Goal: Task Accomplishment & Management: Use online tool/utility

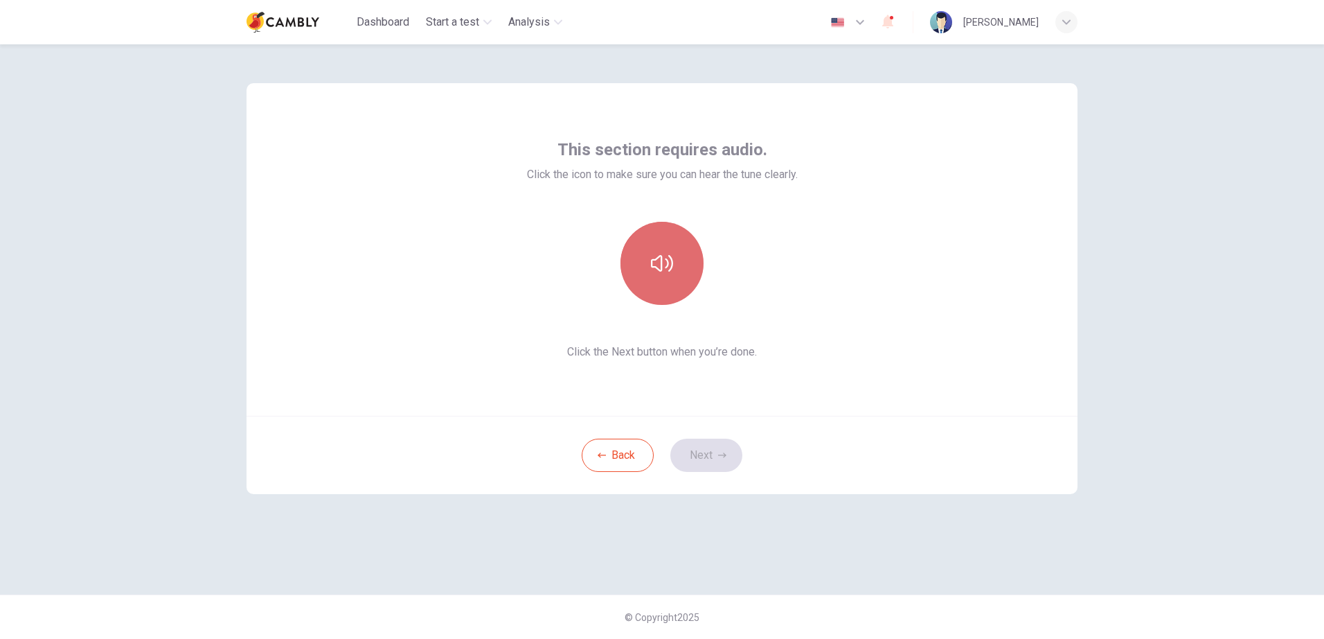
click at [663, 289] on button "button" at bounding box center [662, 263] width 83 height 83
click at [716, 453] on button "Next" at bounding box center [706, 454] width 72 height 33
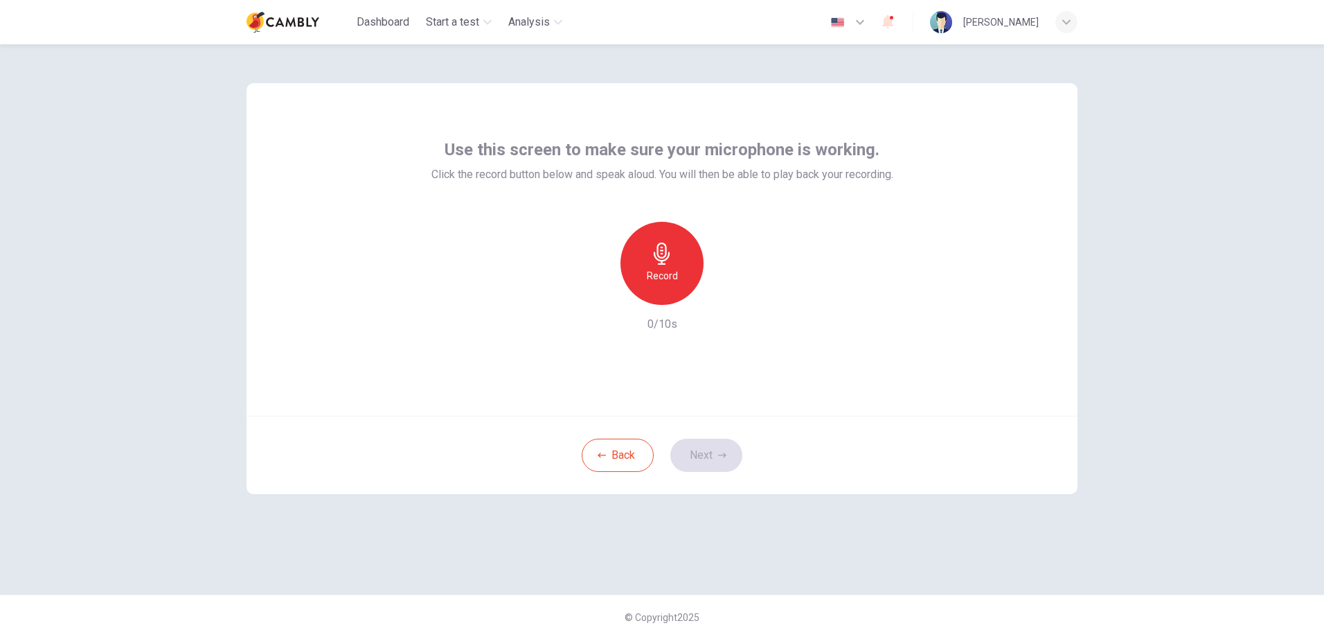
click at [652, 258] on icon "button" at bounding box center [662, 253] width 22 height 22
click at [720, 296] on icon "button" at bounding box center [726, 294] width 14 height 14
click at [732, 456] on button "Next" at bounding box center [706, 454] width 72 height 33
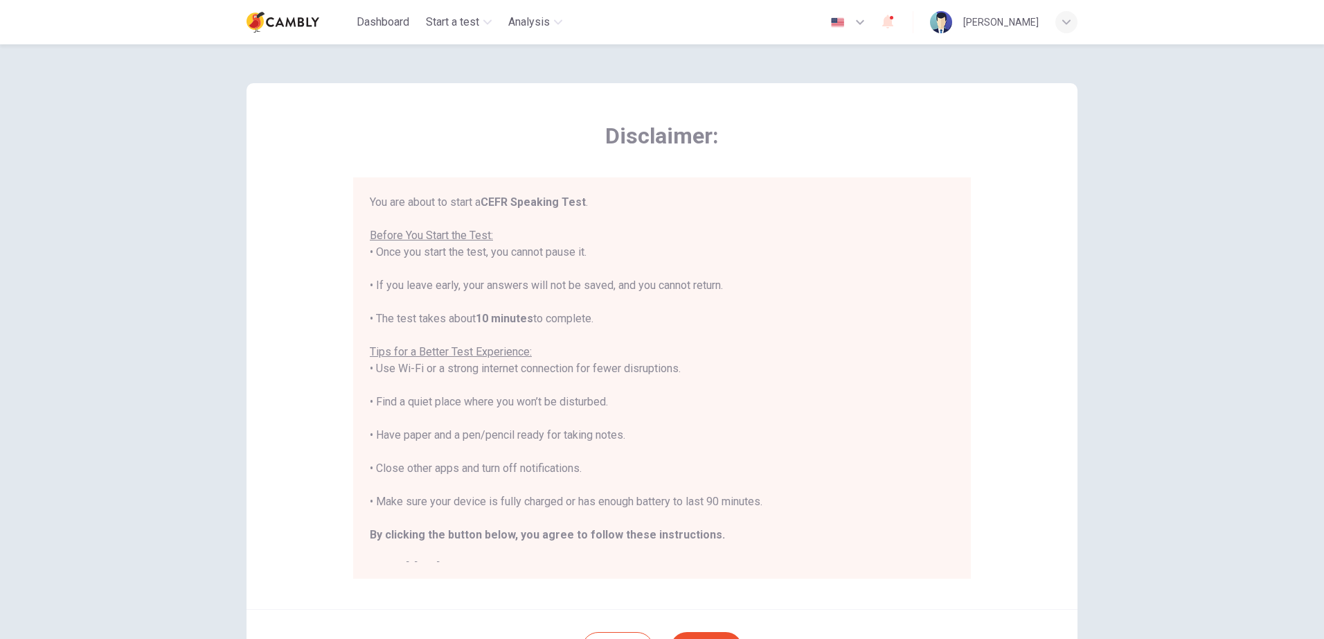
click at [1102, 261] on div "Disclaimer: You are about to start a CEFR Speaking Test . Before You Start the …" at bounding box center [662, 341] width 1324 height 594
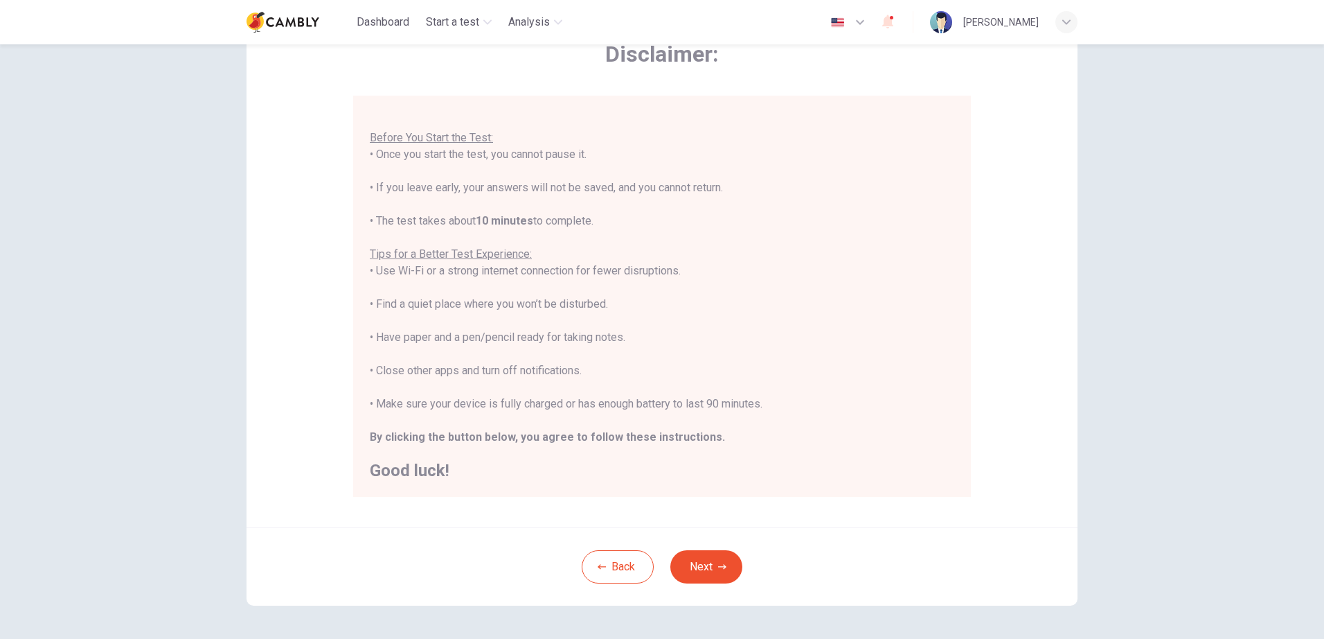
scroll to position [132, 0]
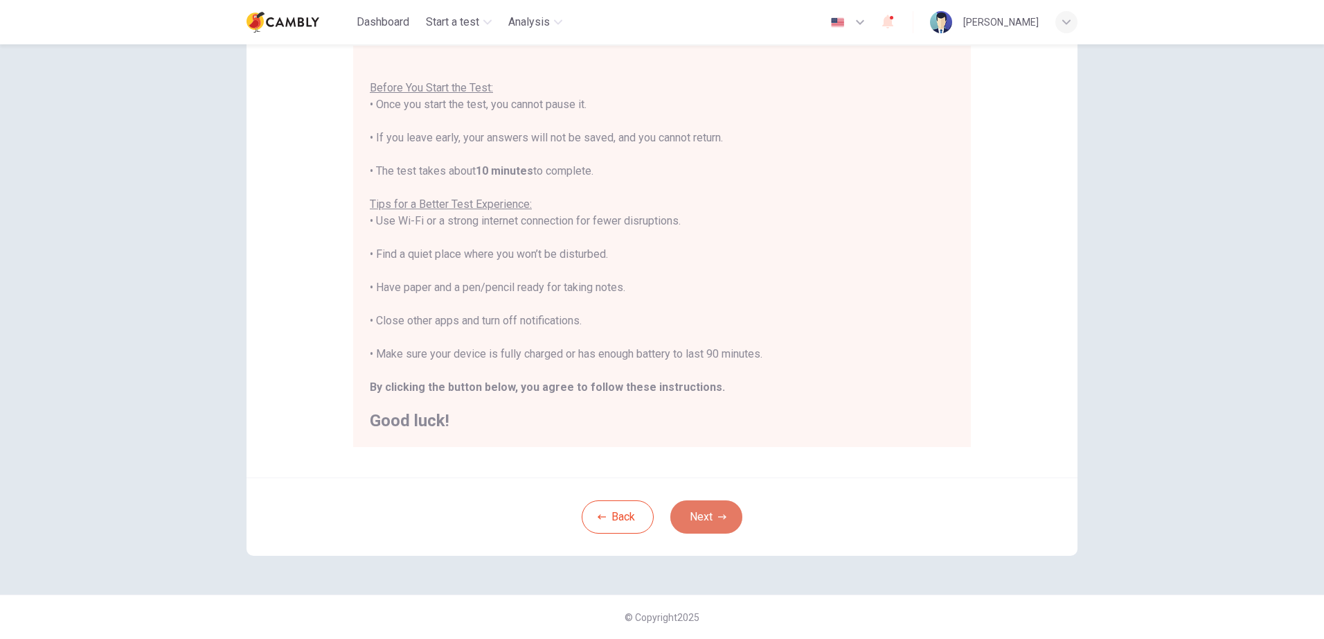
click at [707, 510] on button "Next" at bounding box center [706, 516] width 72 height 33
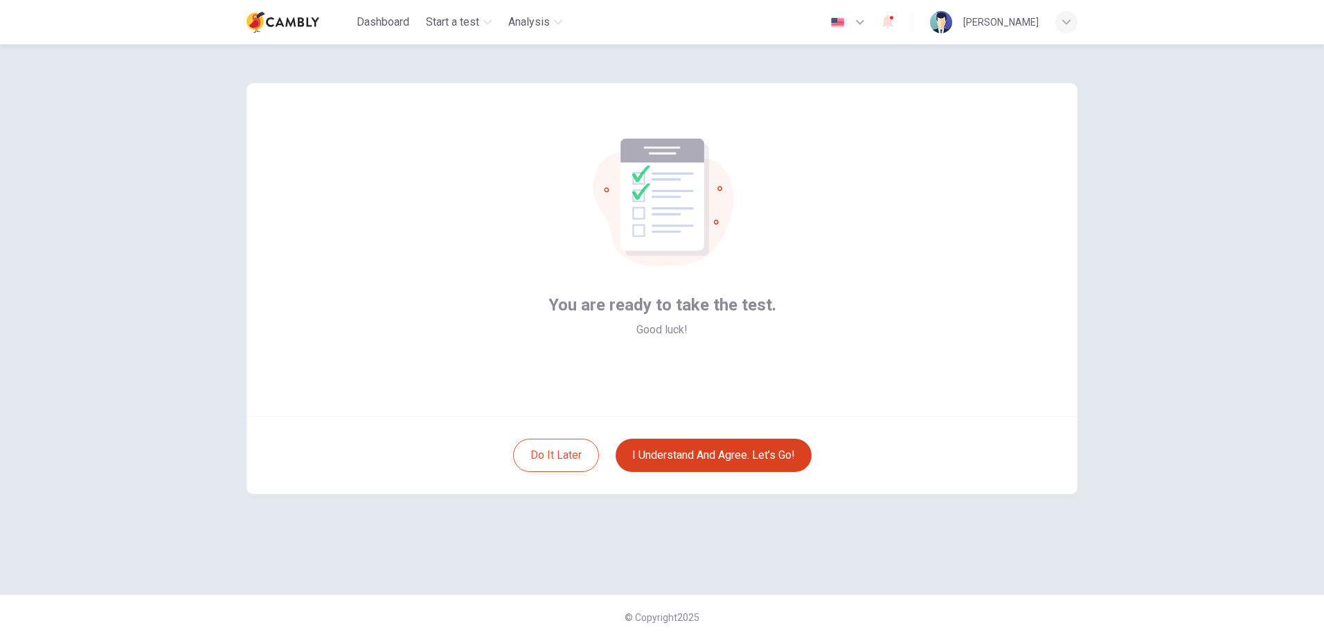
scroll to position [0, 0]
click at [733, 466] on button "I understand and agree. Let’s go!" at bounding box center [714, 454] width 196 height 33
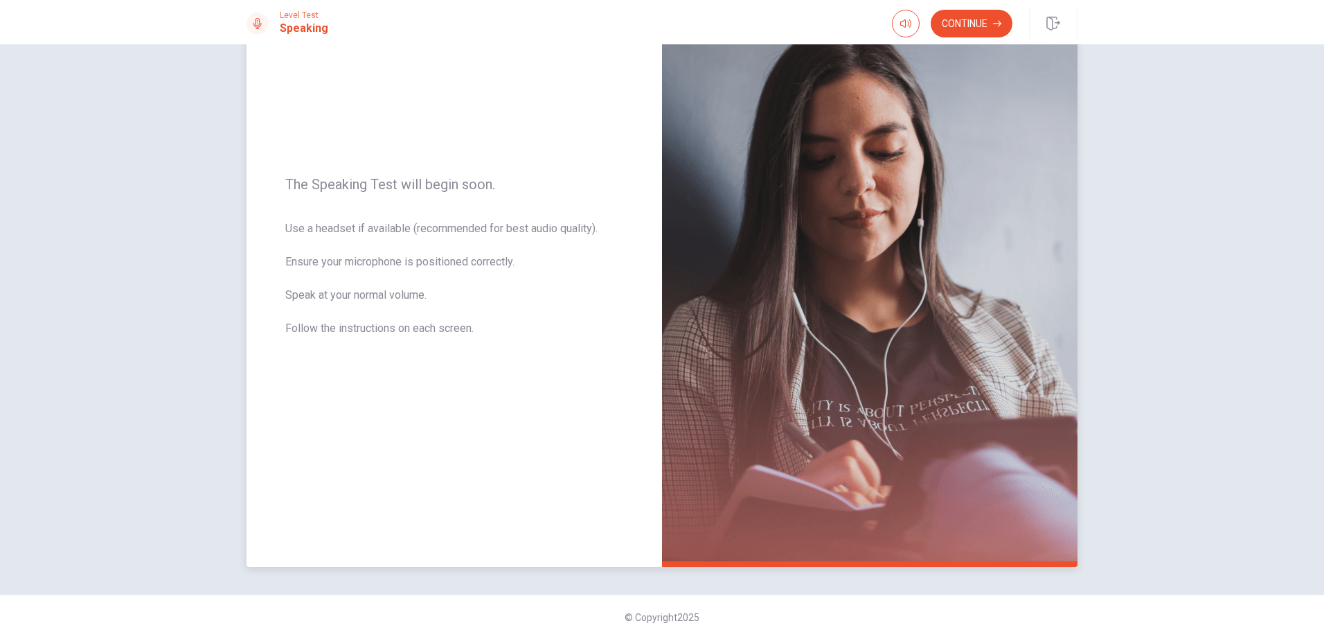
click at [765, 441] on img at bounding box center [870, 265] width 416 height 604
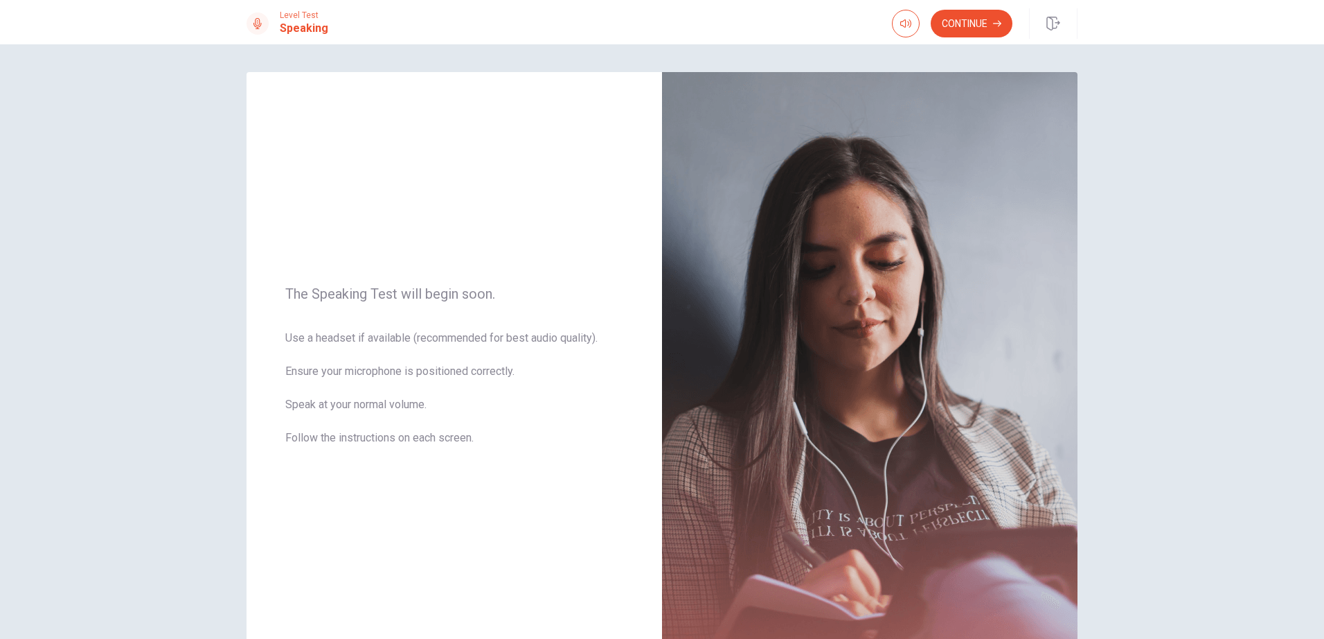
click at [961, 4] on div "Level Test Speaking Continue" at bounding box center [662, 22] width 1324 height 44
click at [956, 18] on button "Continue" at bounding box center [972, 24] width 82 height 28
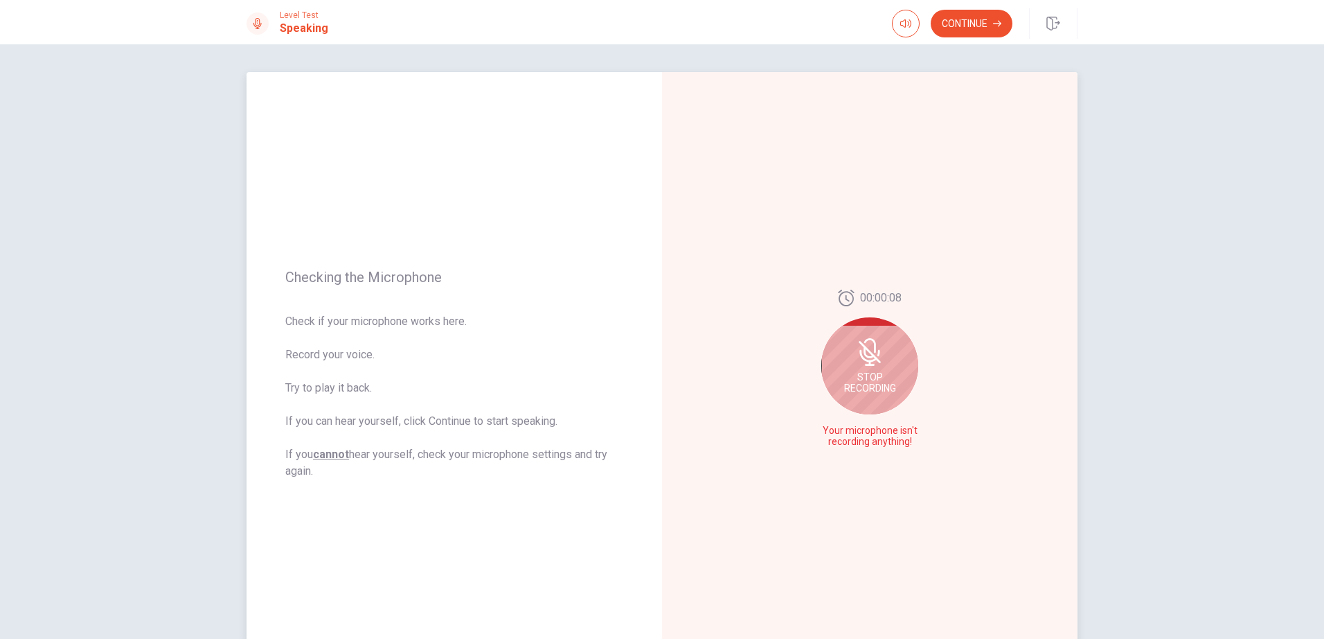
click at [883, 382] on span "Stop Recording" at bounding box center [870, 382] width 52 height 22
click at [872, 368] on icon at bounding box center [873, 373] width 28 height 28
click at [883, 443] on icon "Play Audio" at bounding box center [885, 442] width 6 height 8
click at [854, 440] on icon "Record Again" at bounding box center [854, 442] width 8 height 8
click at [872, 398] on span "Stop Recording" at bounding box center [870, 399] width 52 height 22
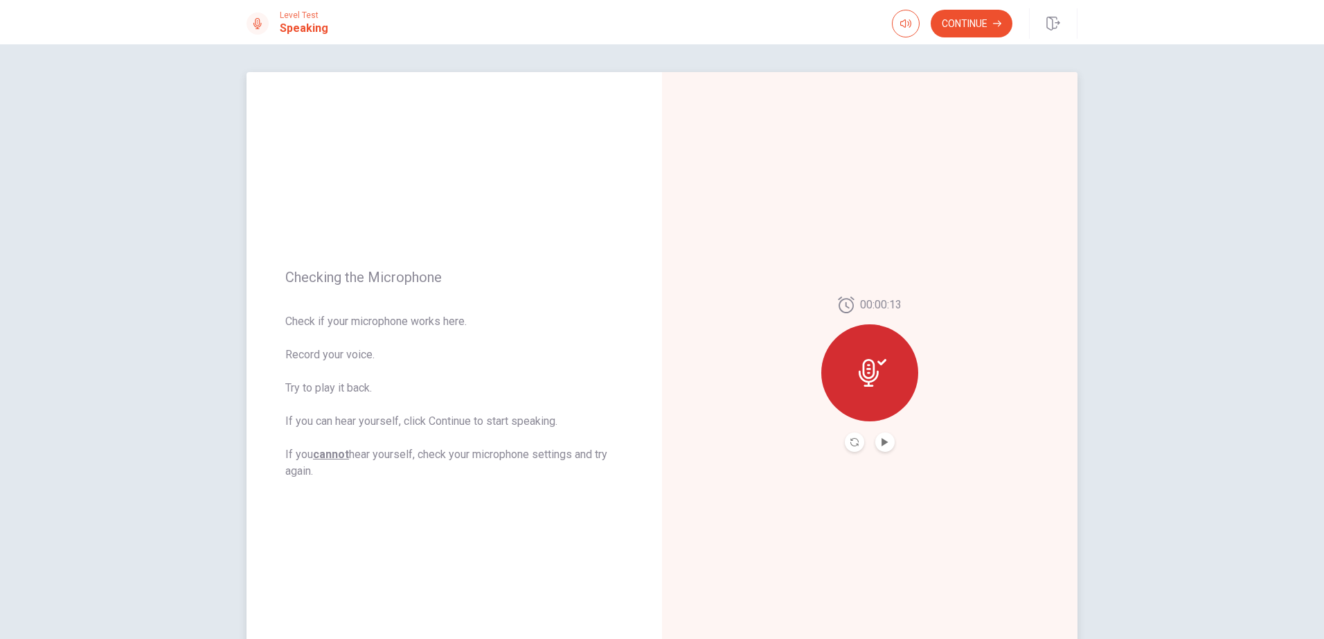
click at [880, 434] on button "Play Audio" at bounding box center [884, 441] width 19 height 19
click at [963, 26] on button "Continue" at bounding box center [972, 24] width 82 height 28
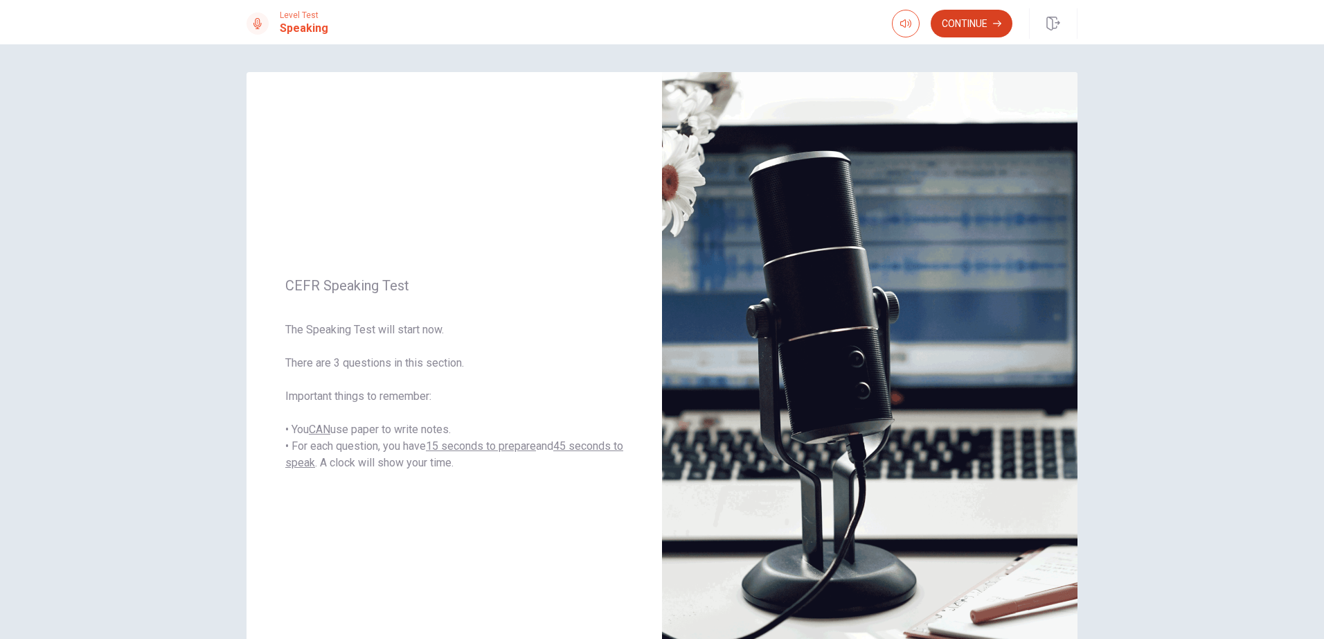
click at [974, 31] on button "Continue" at bounding box center [972, 24] width 82 height 28
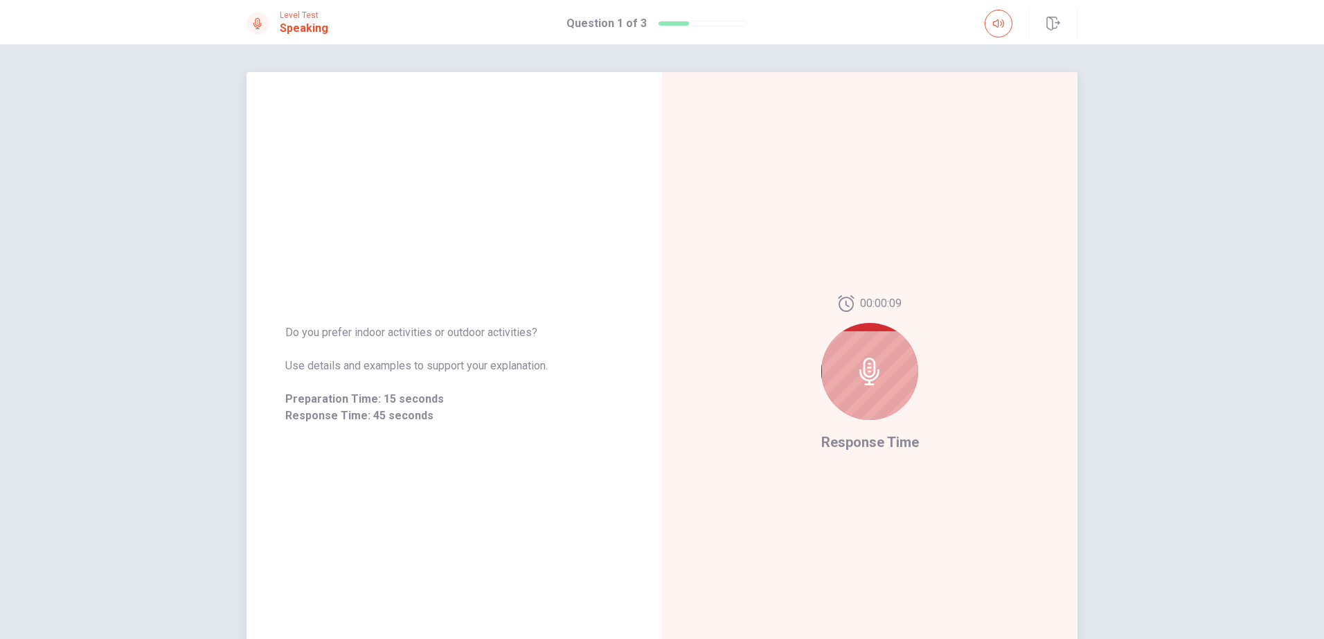
click at [859, 382] on icon at bounding box center [870, 371] width 28 height 28
drag, startPoint x: 927, startPoint y: 387, endPoint x: 900, endPoint y: 377, distance: 28.7
click at [926, 387] on div "00:00:36 Response Time" at bounding box center [870, 374] width 416 height 604
click at [900, 377] on div at bounding box center [869, 371] width 97 height 97
